Goal: Transaction & Acquisition: Purchase product/service

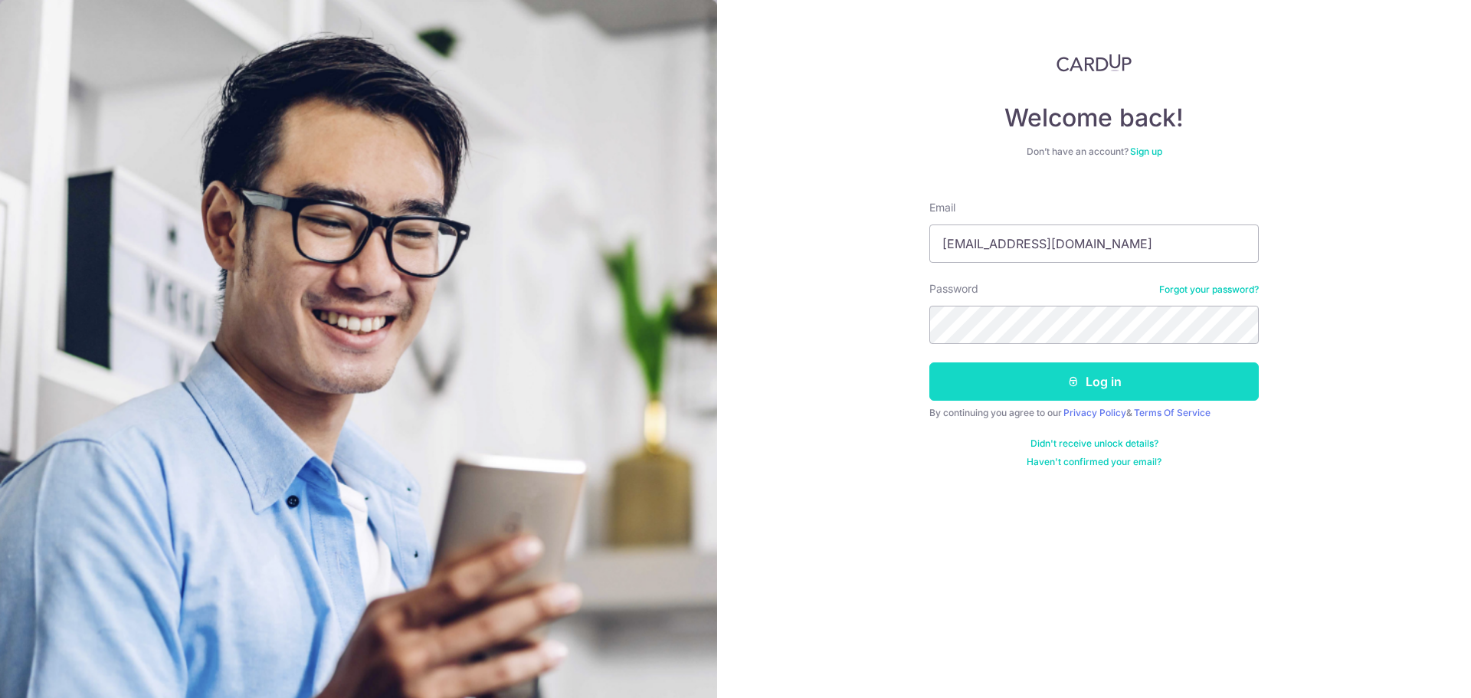
click at [1059, 391] on button "Log in" at bounding box center [1093, 381] width 329 height 38
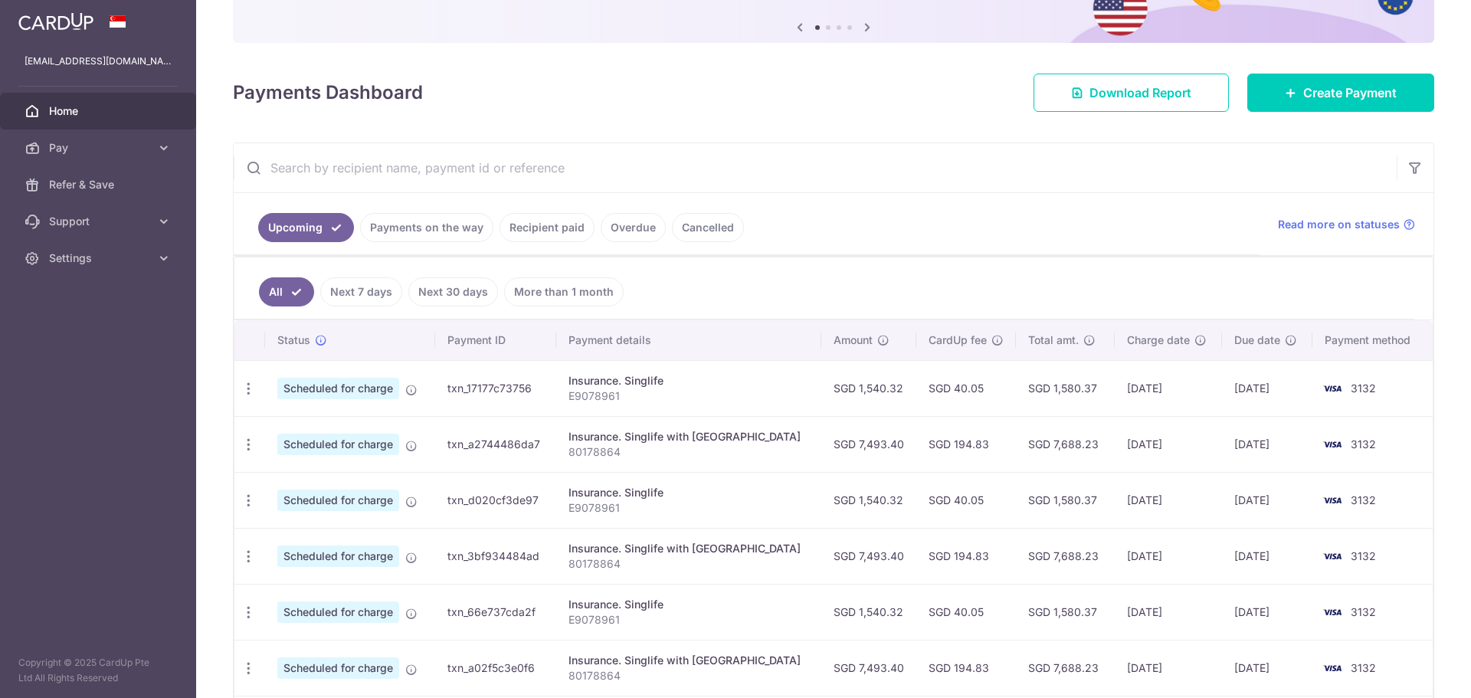
scroll to position [230, 0]
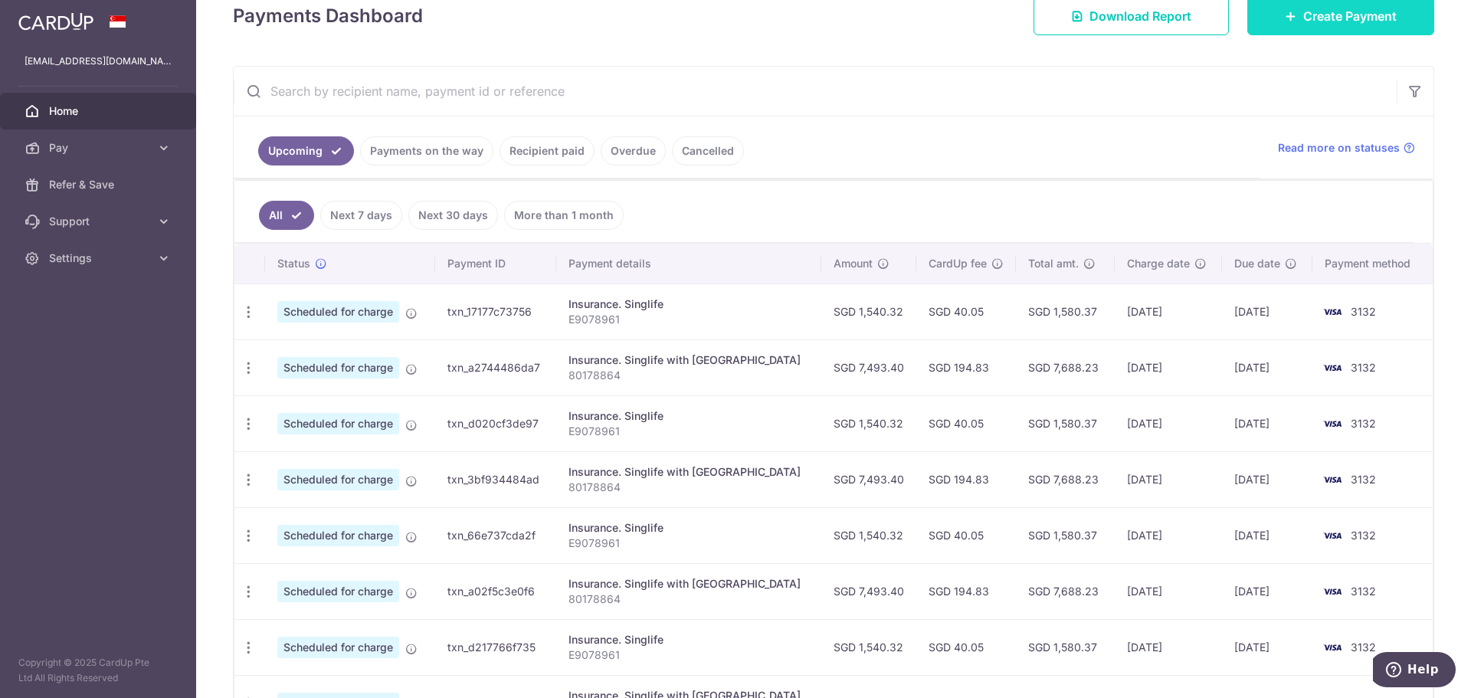
click at [1327, 34] on link "Create Payment" at bounding box center [1340, 16] width 187 height 38
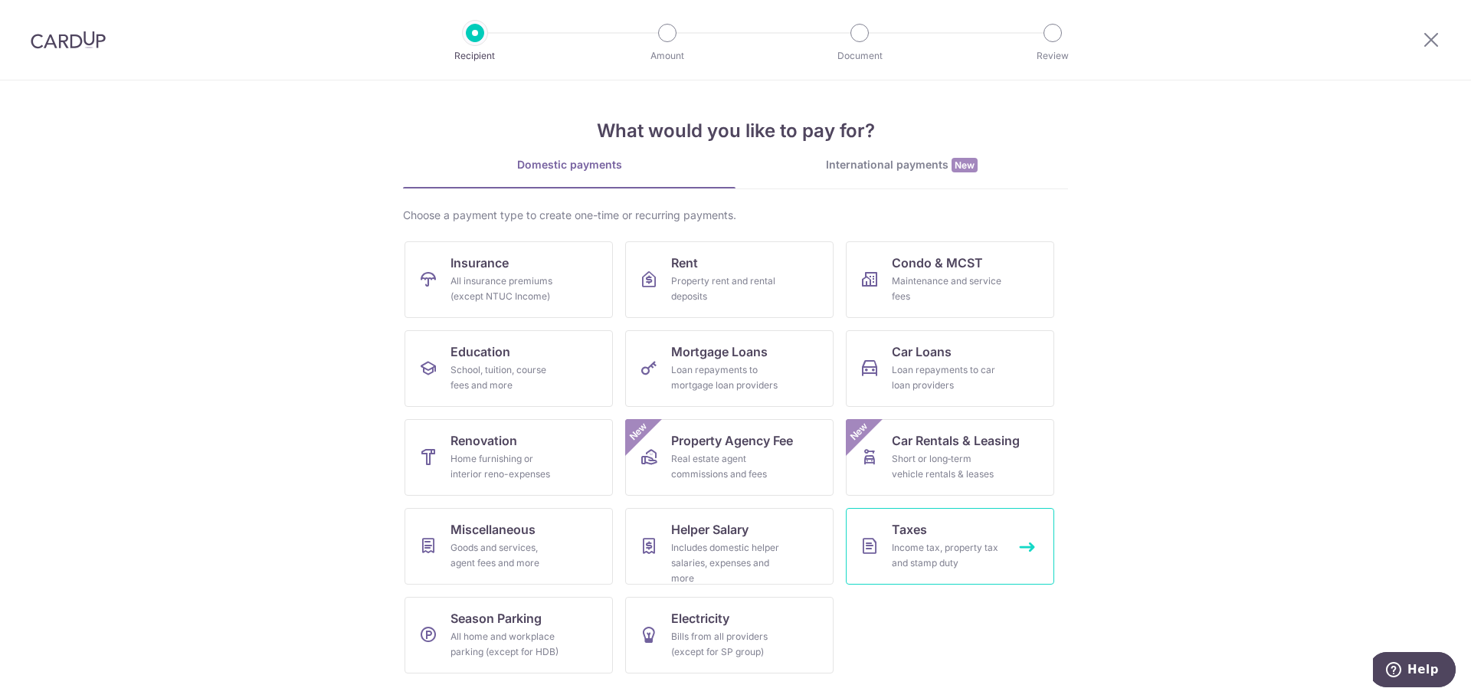
click at [932, 529] on link "Taxes Income tax, property tax and stamp duty" at bounding box center [950, 546] width 208 height 77
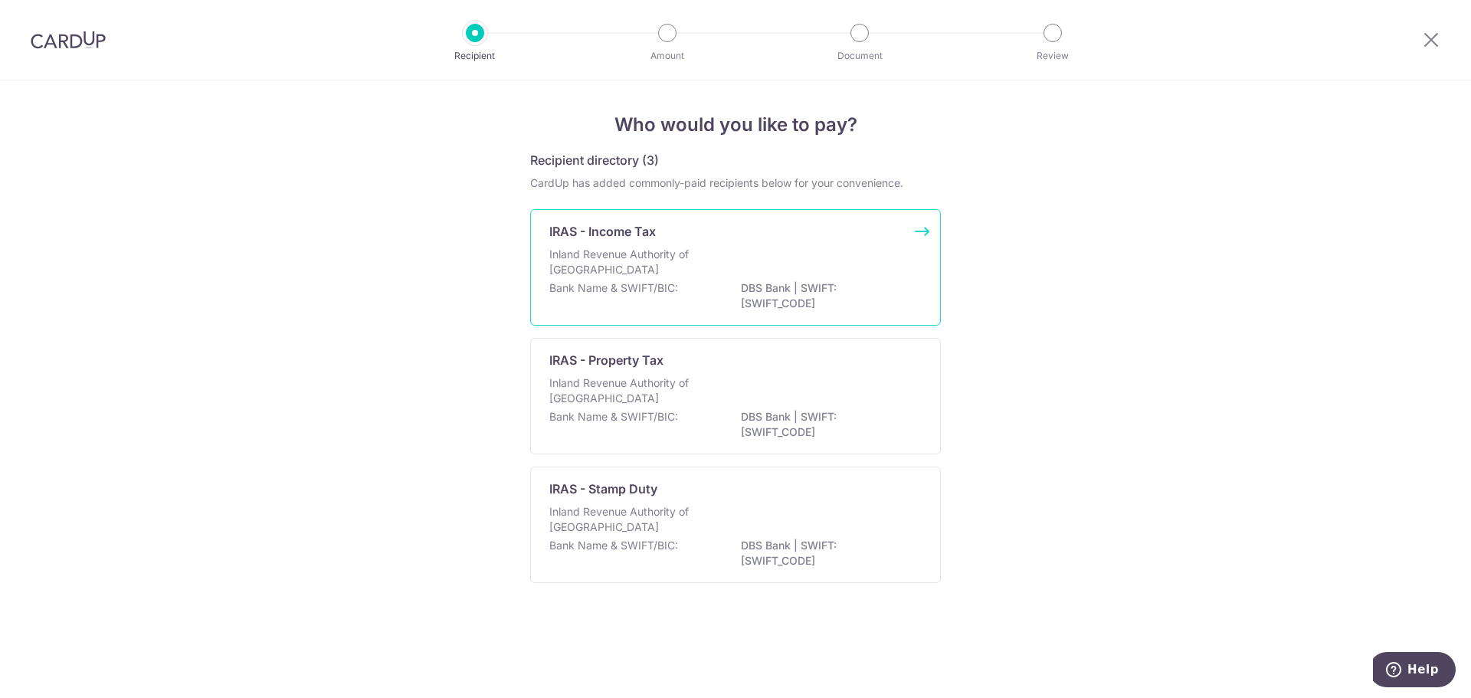
click at [839, 245] on div "IRAS - Income Tax Inland Revenue Authority of Singapore Bank Name & SWIFT/BIC: …" at bounding box center [735, 267] width 411 height 116
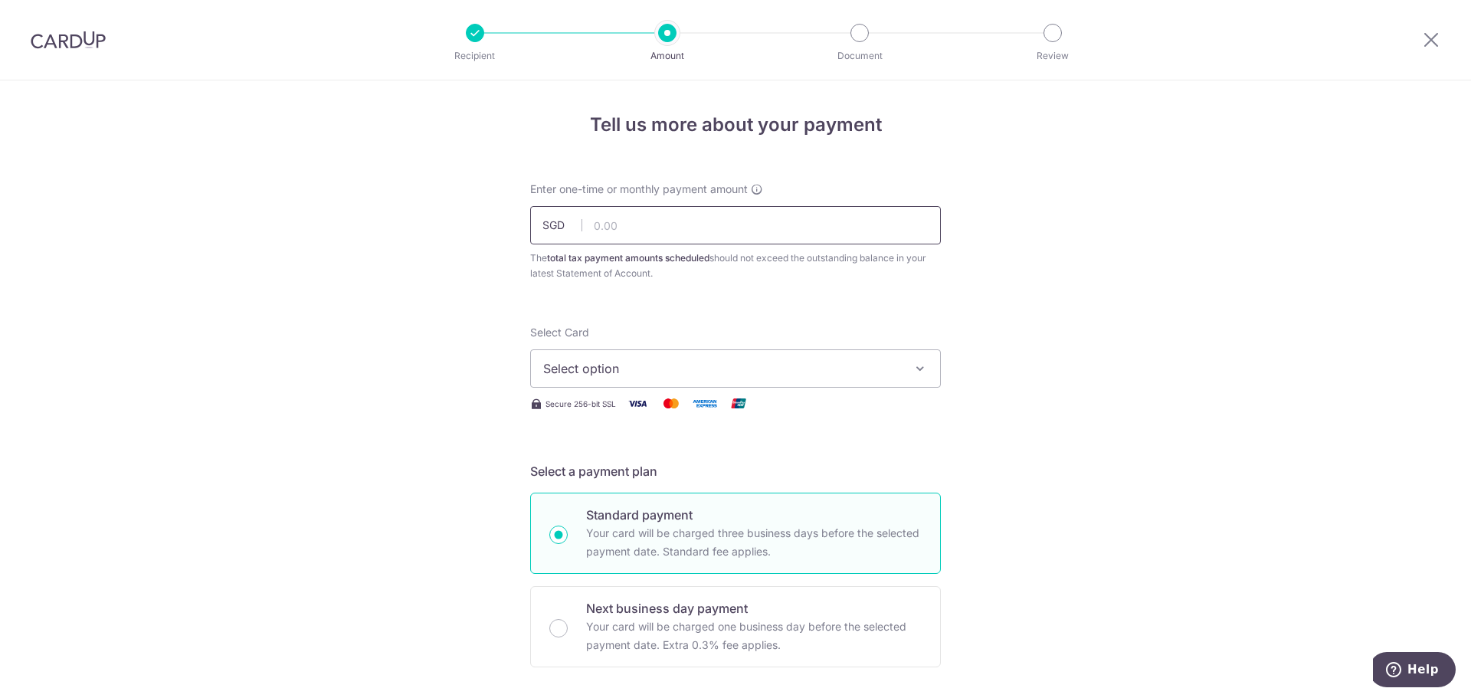
click at [718, 232] on input "text" at bounding box center [735, 225] width 411 height 38
paste input "6211.78"
type input "6,211.78"
click at [694, 374] on span "Select option" at bounding box center [721, 368] width 357 height 18
click at [683, 471] on span "**** 3132" at bounding box center [735, 478] width 384 height 18
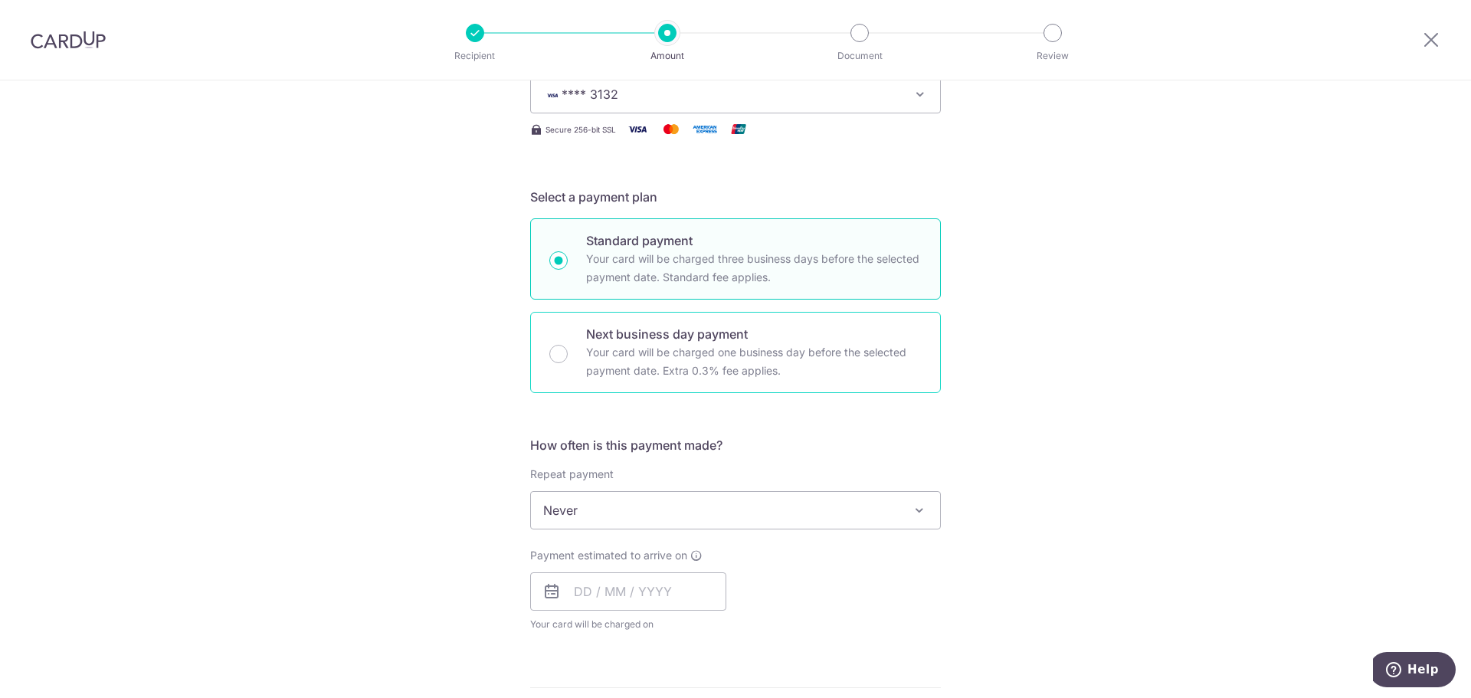
scroll to position [306, 0]
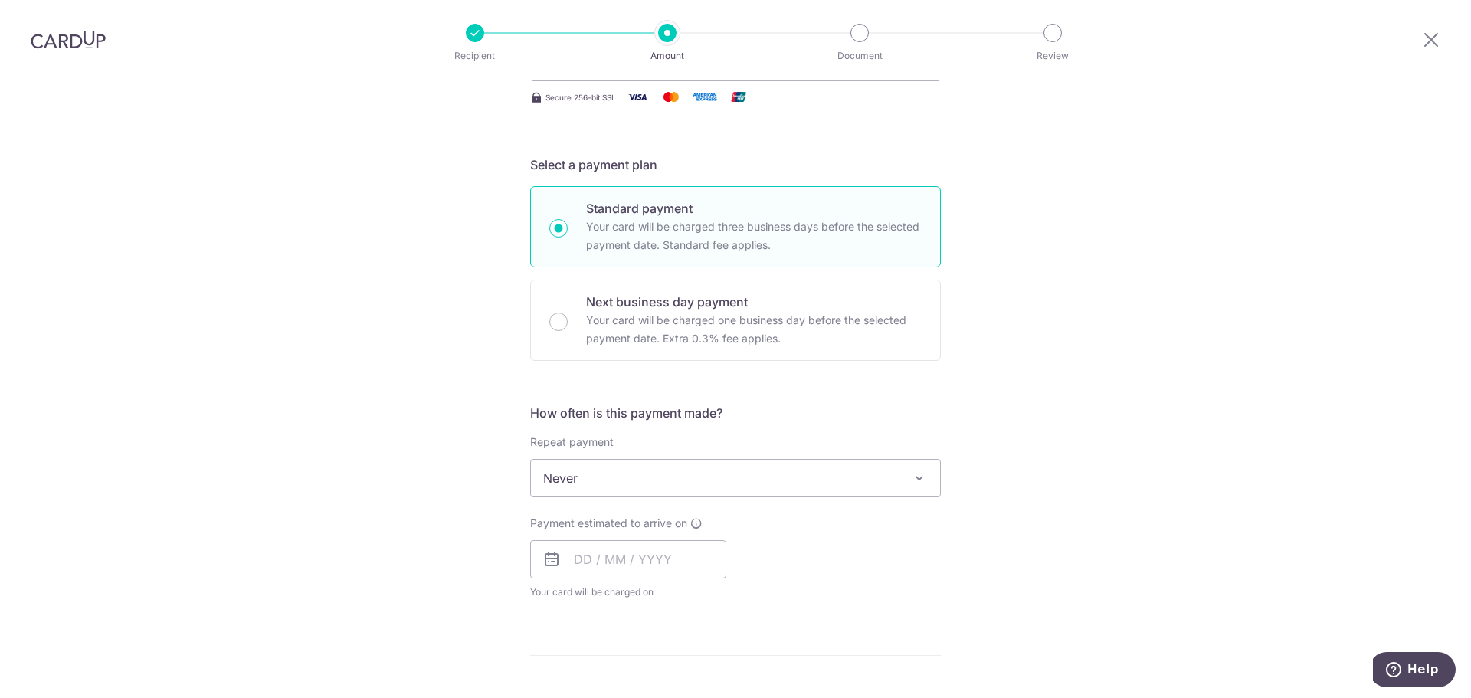
click at [748, 473] on span "Never" at bounding box center [735, 478] width 409 height 37
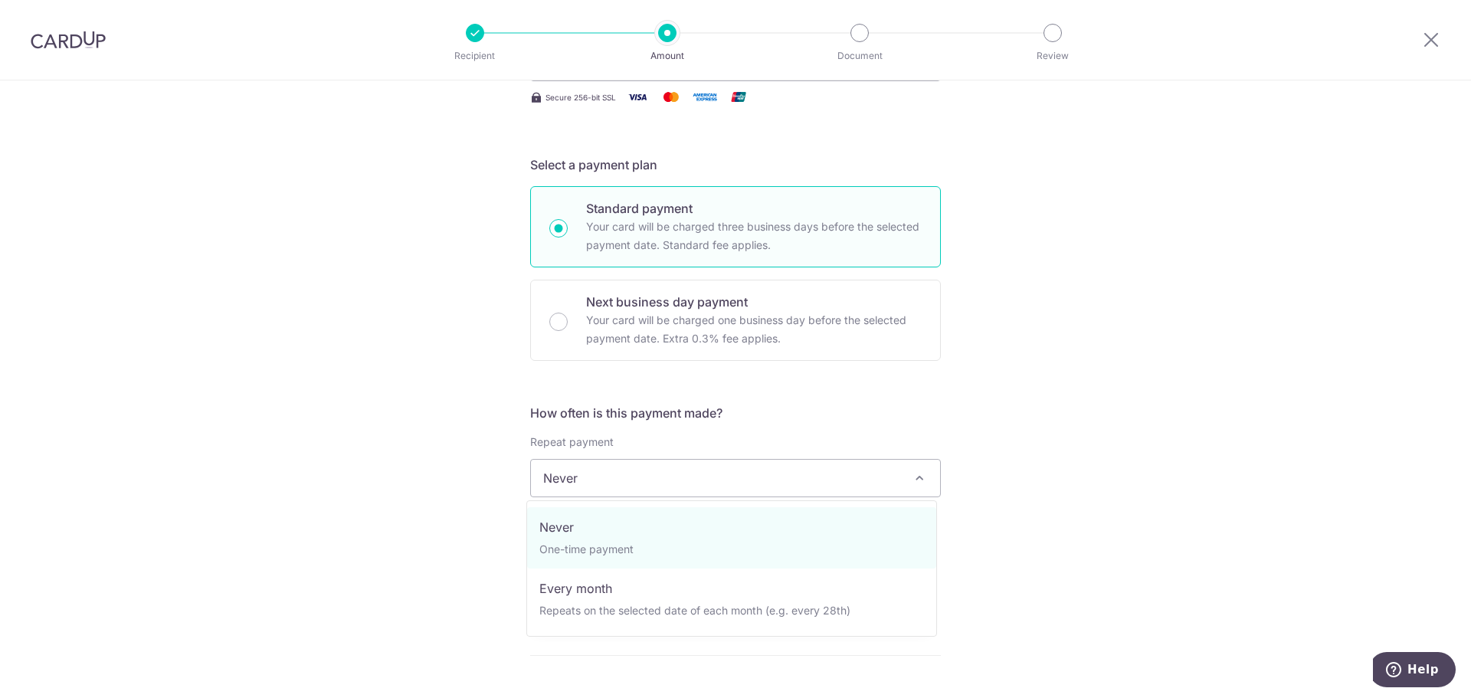
click at [764, 430] on div "How often is this payment made? Repeat payment Never Every month Never To set u…" at bounding box center [735, 508] width 411 height 208
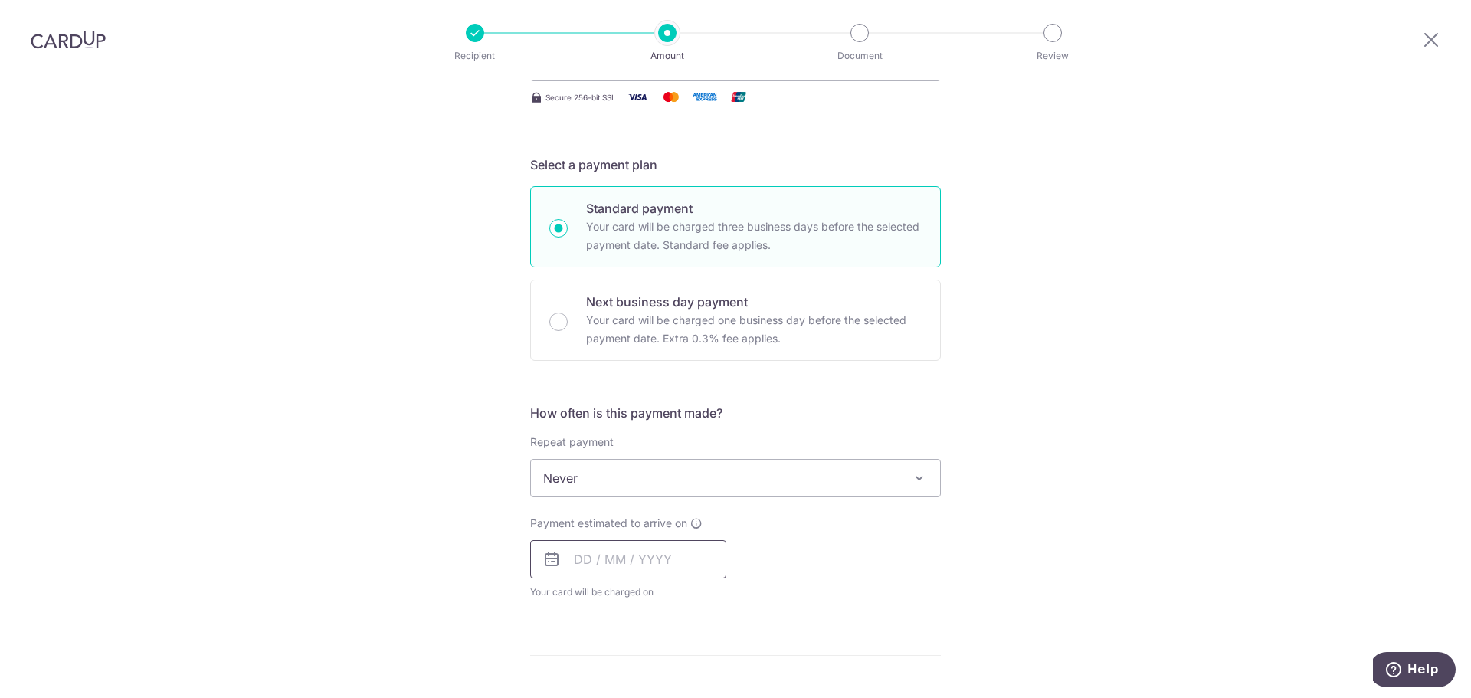
click at [569, 564] on input "text" at bounding box center [628, 559] width 196 height 38
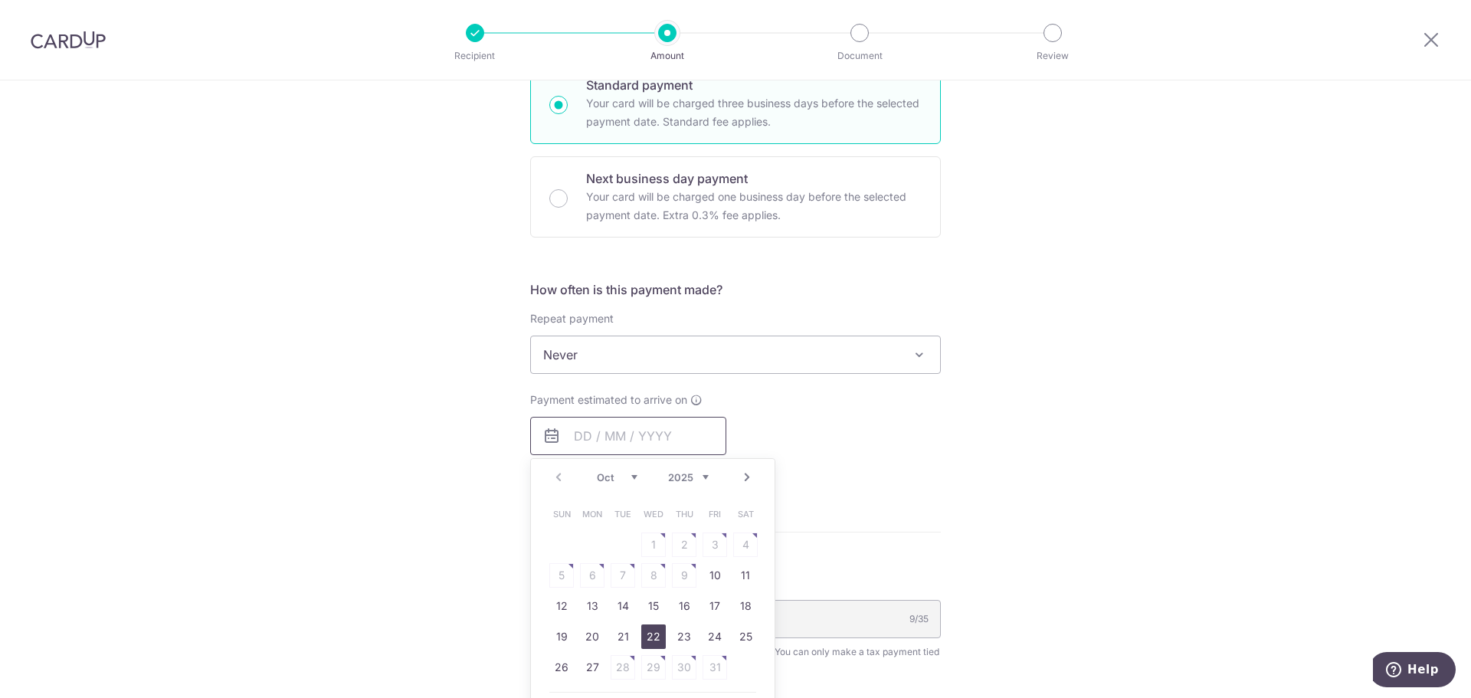
scroll to position [460, 0]
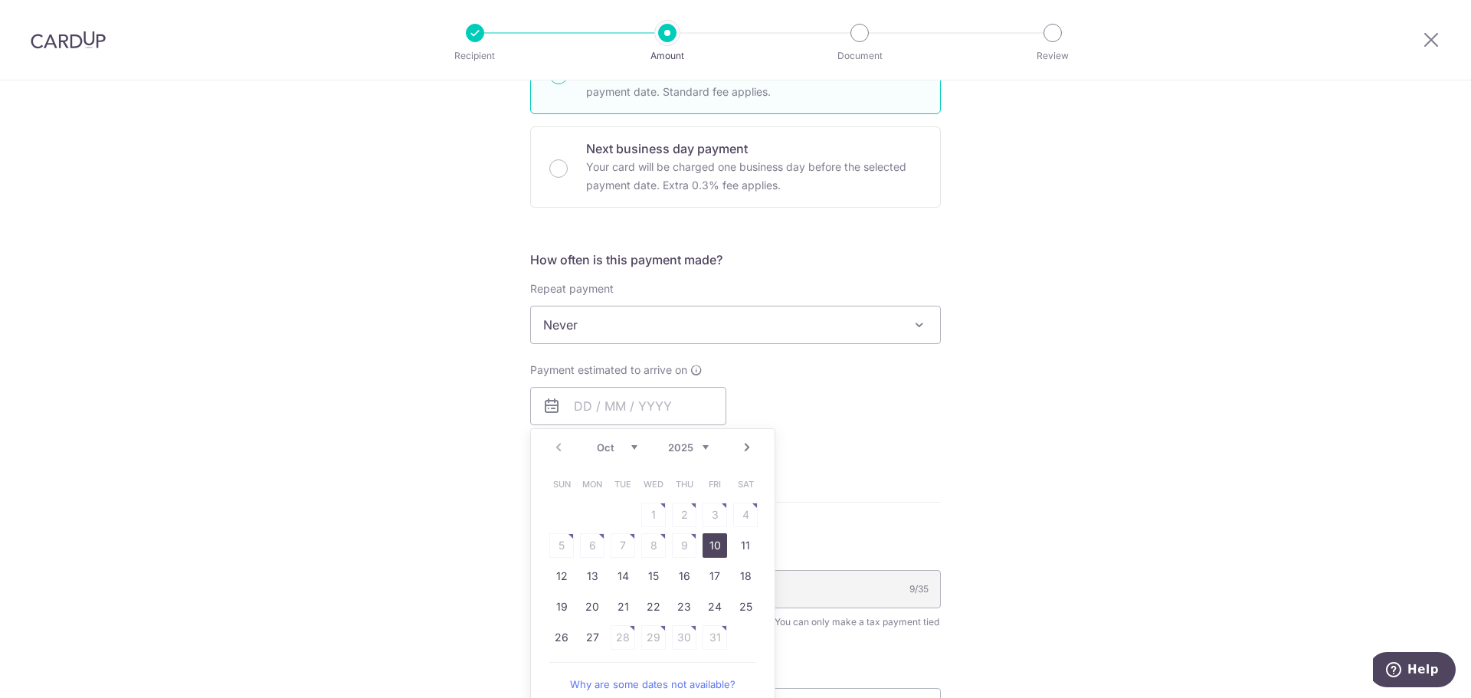
click at [719, 545] on link "10" at bounding box center [714, 545] width 25 height 25
type input "10/10/2025"
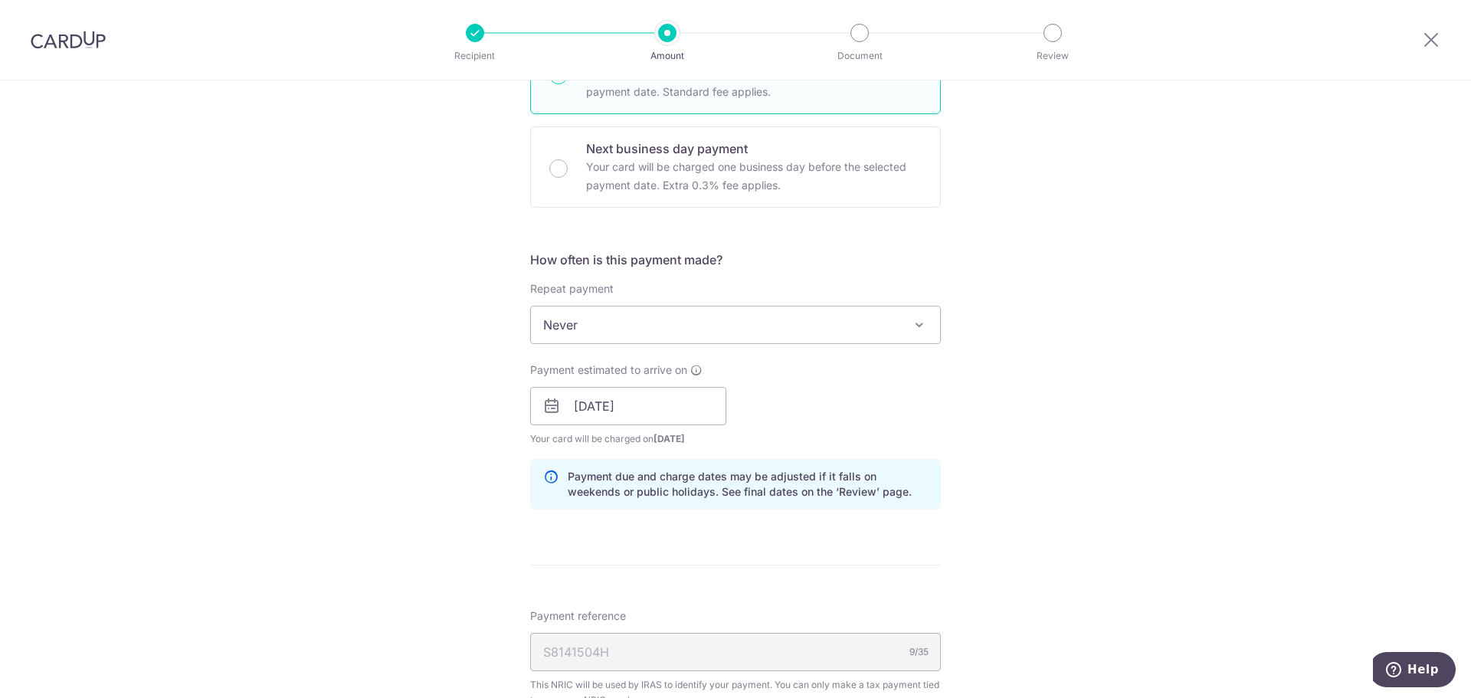
click at [962, 420] on div "Tell us more about your payment Enter one-time or monthly payment amount SGD 6,…" at bounding box center [735, 363] width 1471 height 1485
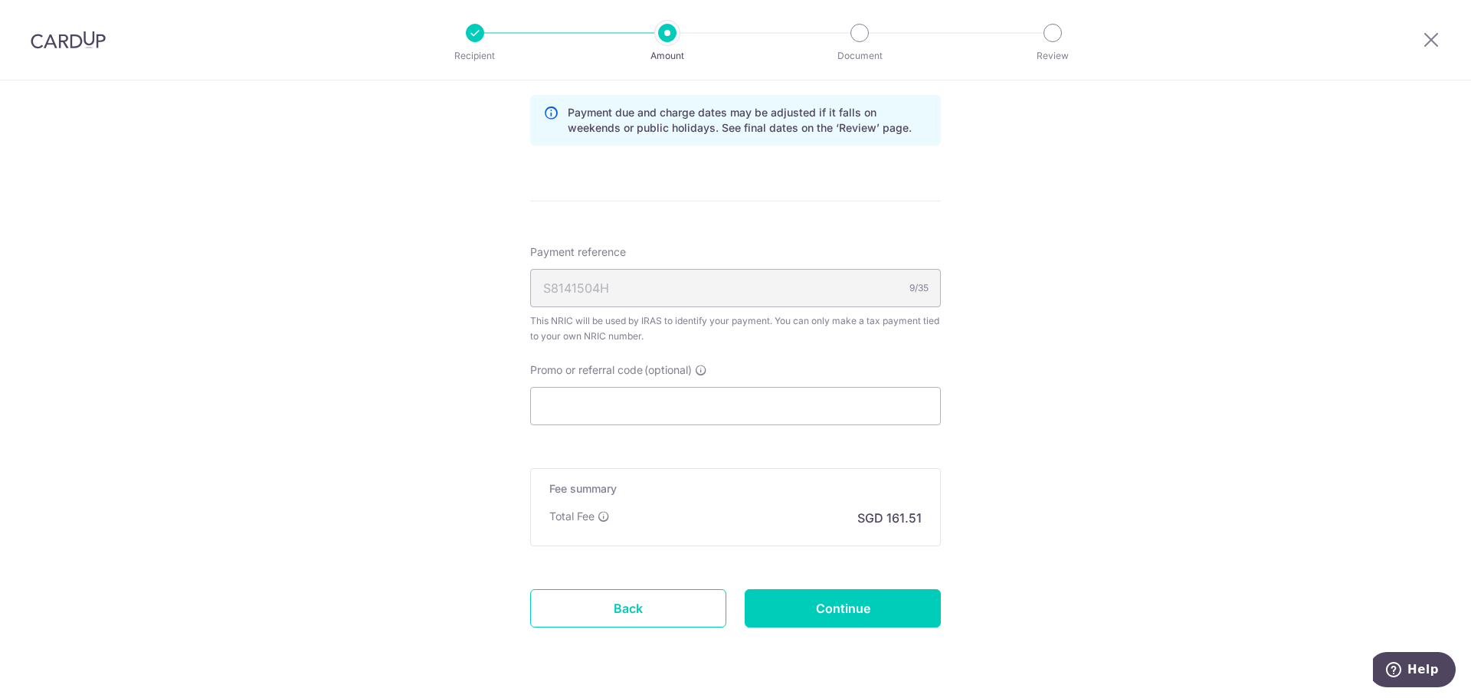
scroll to position [843, 0]
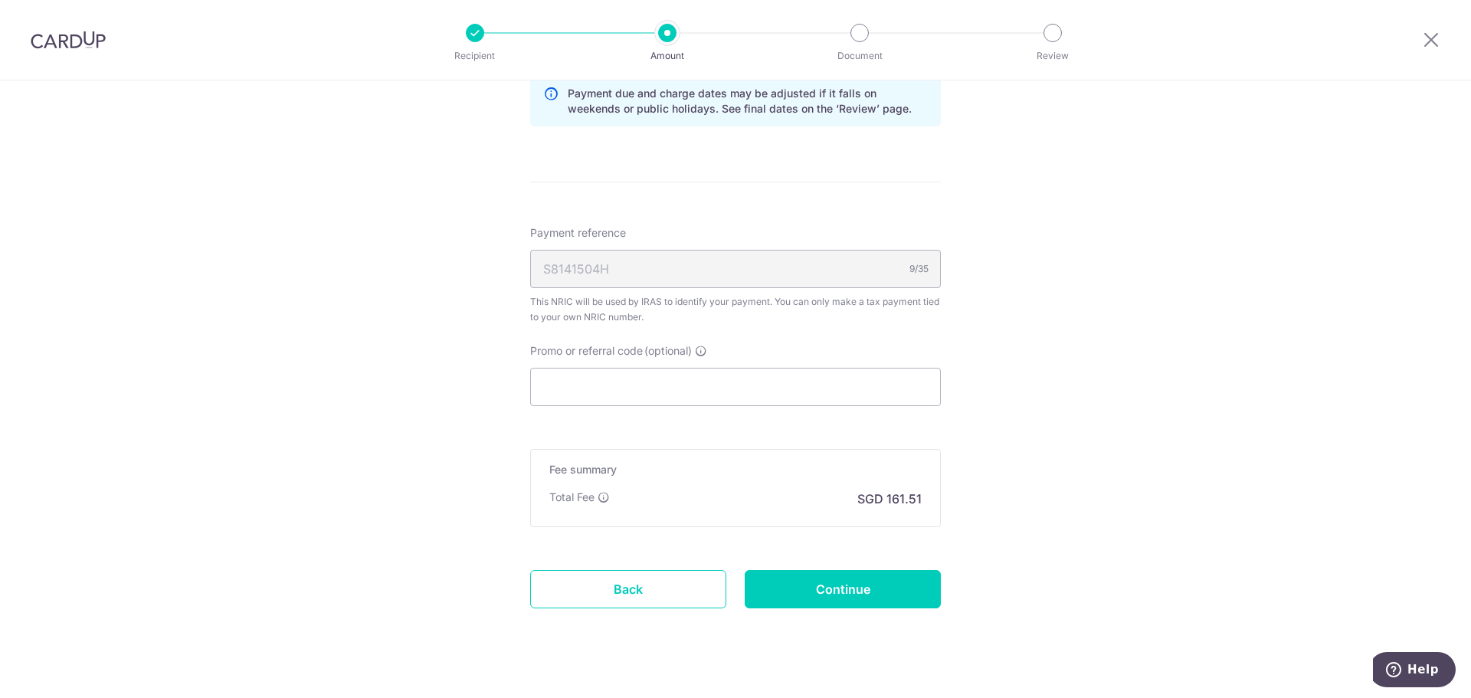
click at [670, 276] on div "S8141504H 9/35" at bounding box center [735, 269] width 411 height 38
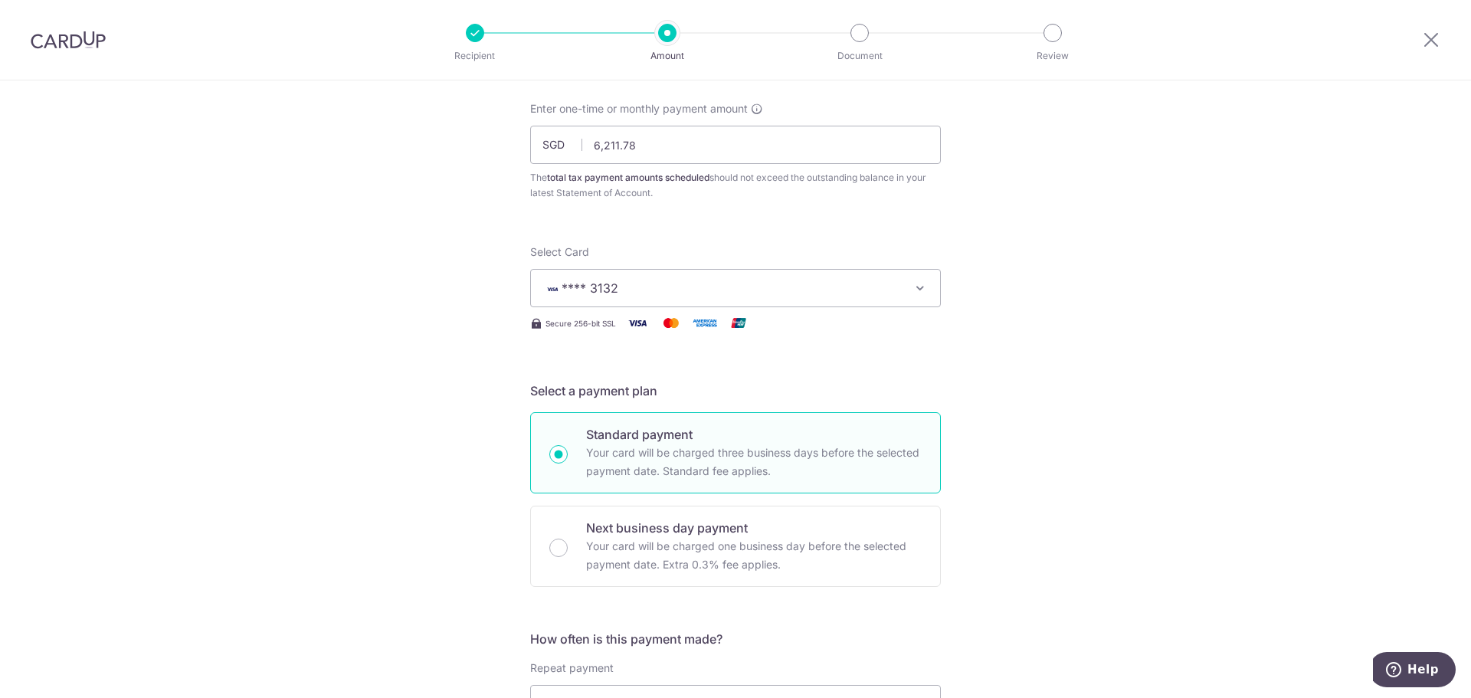
scroll to position [0, 0]
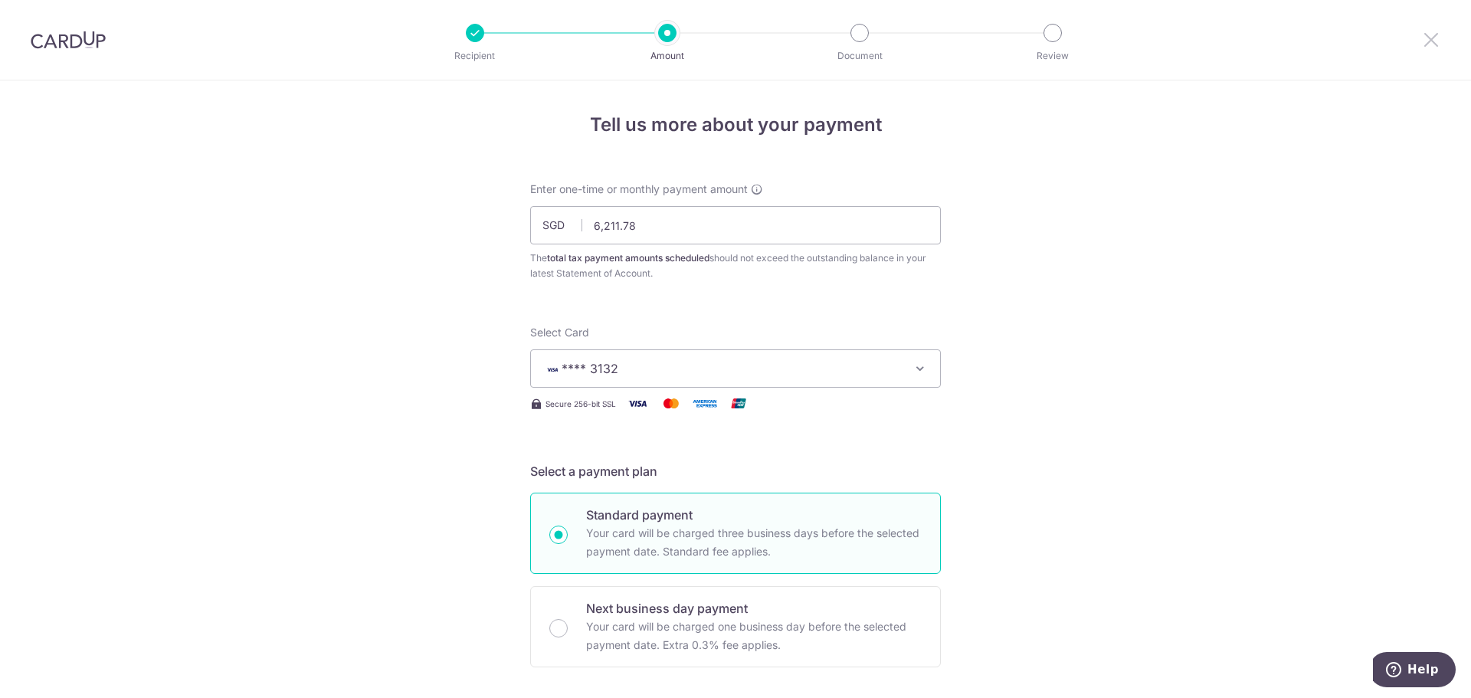
click at [1428, 43] on icon at bounding box center [1431, 39] width 18 height 19
